Goal: Transaction & Acquisition: Purchase product/service

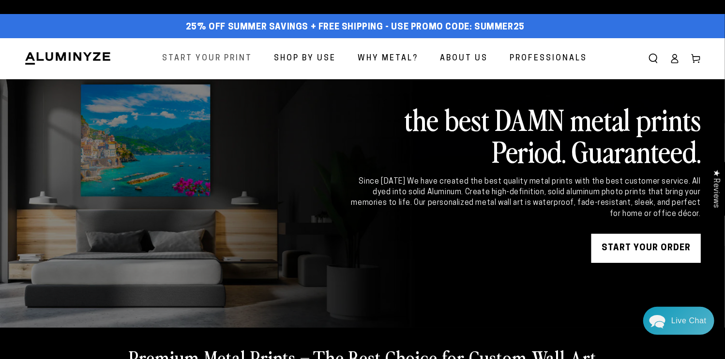
click at [235, 57] on span "Start Your Print" at bounding box center [207, 59] width 90 height 14
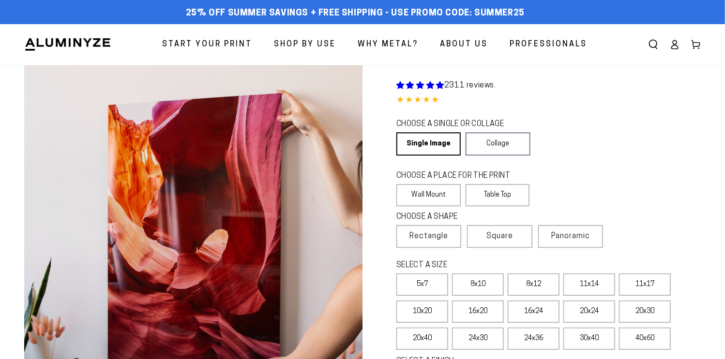
select select "**********"
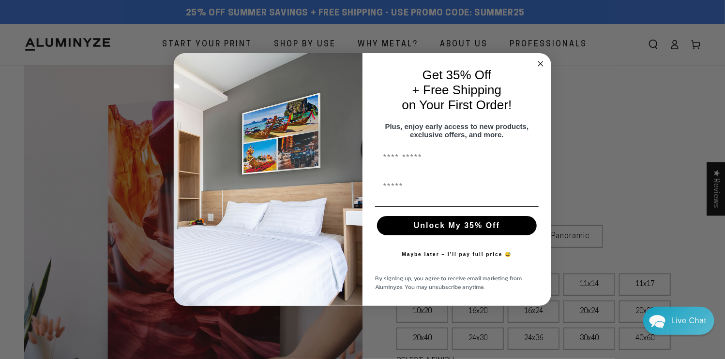
click at [541, 60] on circle "Close dialog" at bounding box center [540, 63] width 11 height 11
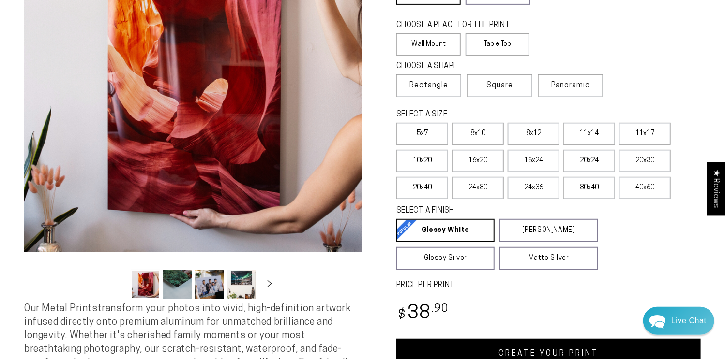
scroll to position [152, 0]
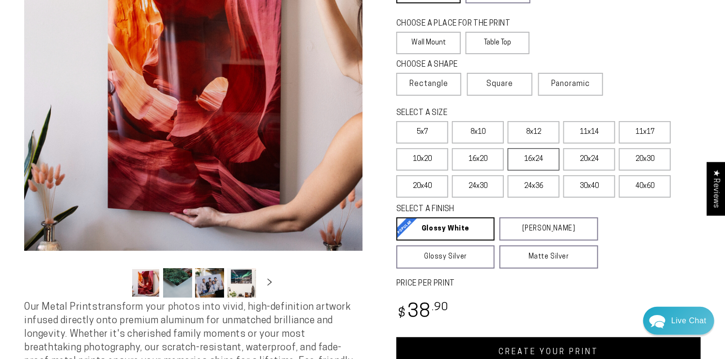
click at [534, 164] on label "16x24" at bounding box center [533, 159] width 52 height 22
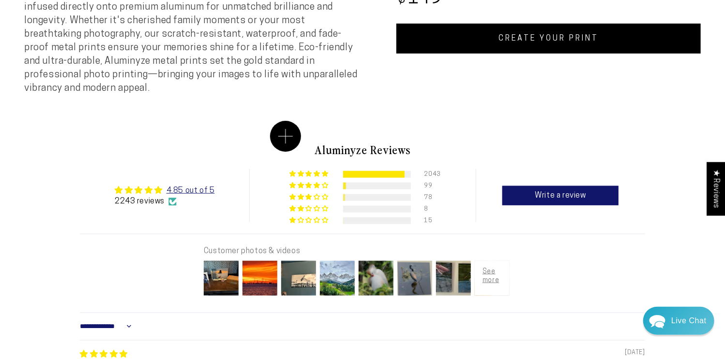
scroll to position [238, 0]
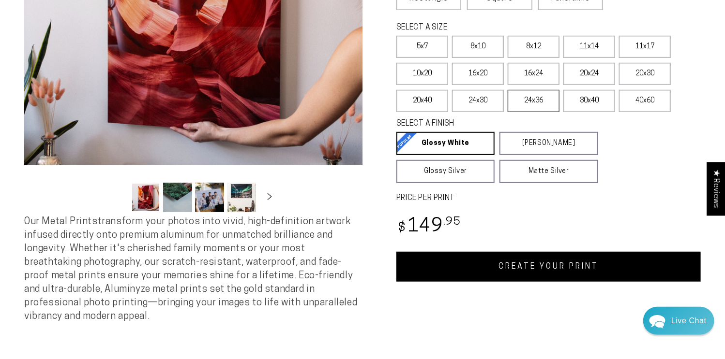
click at [534, 97] on label "24x36" at bounding box center [533, 101] width 52 height 22
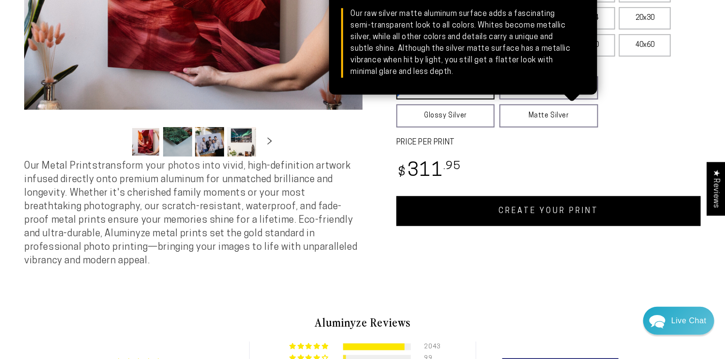
scroll to position [246, 0]
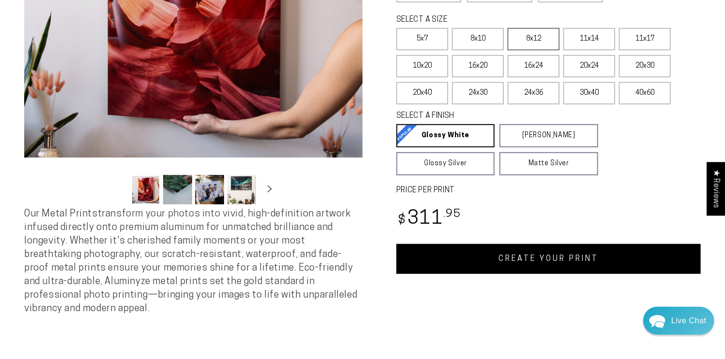
click at [539, 40] on label "8x12" at bounding box center [533, 39] width 52 height 22
click at [475, 36] on label "8x10" at bounding box center [478, 39] width 52 height 22
click at [526, 43] on label "8x12" at bounding box center [533, 39] width 52 height 22
click at [625, 43] on label "11x17" at bounding box center [645, 39] width 52 height 22
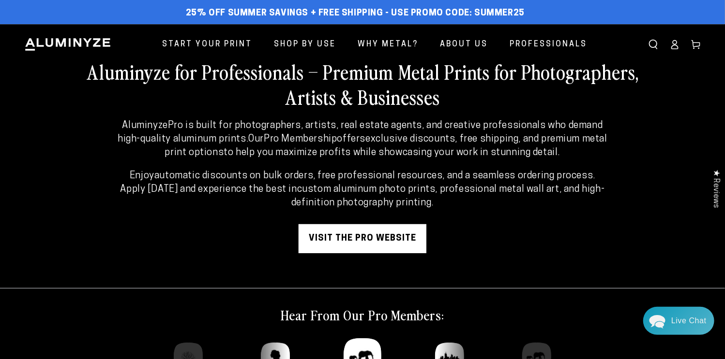
click at [380, 240] on link "visit the pro website" at bounding box center [362, 238] width 128 height 29
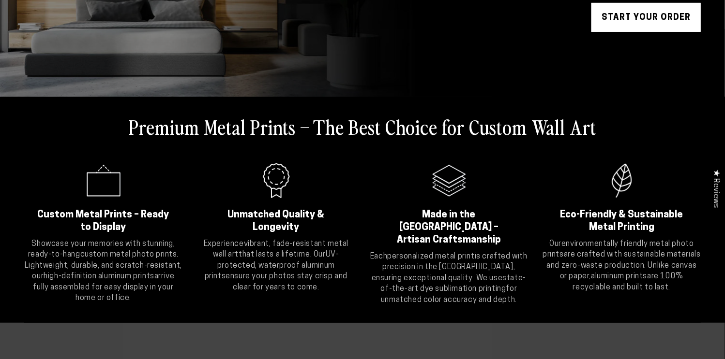
scroll to position [219, 0]
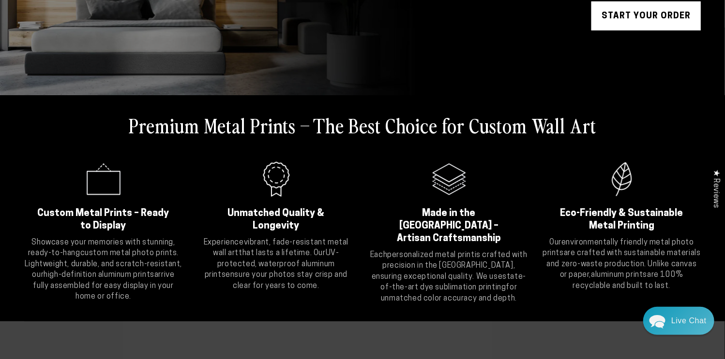
click at [649, 10] on link "START YOUR Order" at bounding box center [645, 15] width 109 height 29
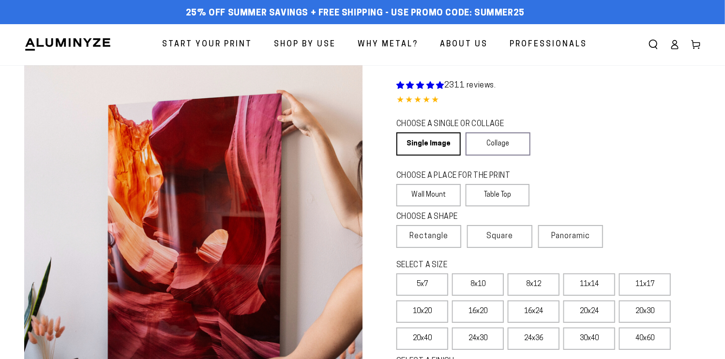
select select "**********"
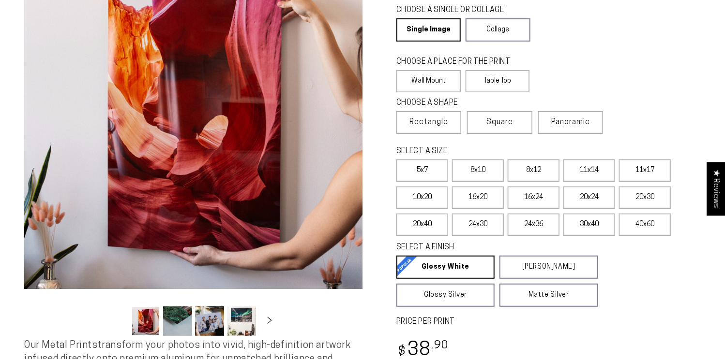
scroll to position [118, 0]
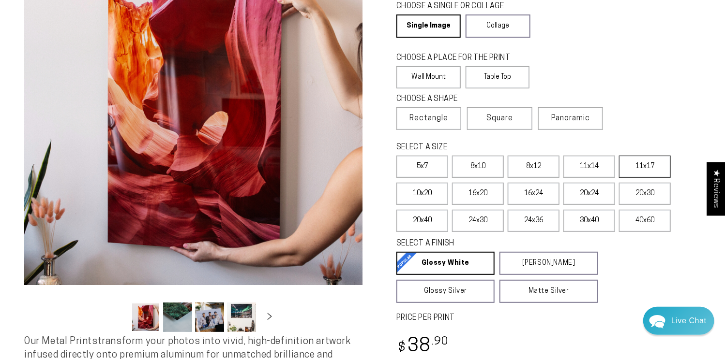
click at [644, 172] on label "11x17" at bounding box center [645, 167] width 52 height 22
click at [545, 199] on label "16x24" at bounding box center [533, 194] width 52 height 22
